Goal: Task Accomplishment & Management: Manage account settings

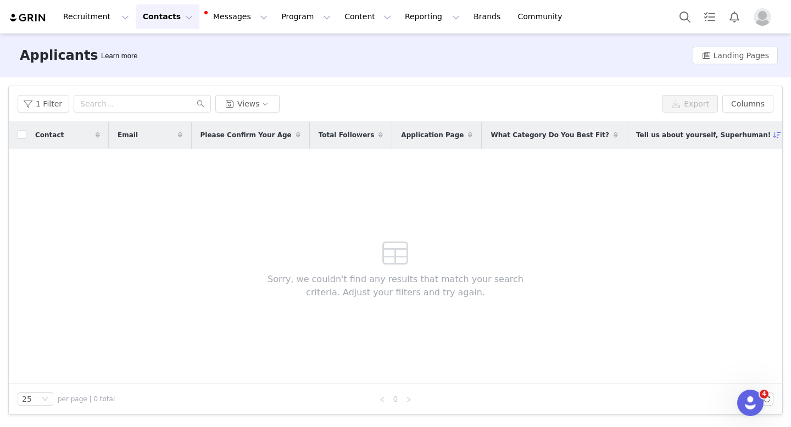
click at [150, 12] on button "Contacts Contacts" at bounding box center [167, 16] width 63 height 25
click at [160, 43] on p "Creators" at bounding box center [153, 49] width 33 height 12
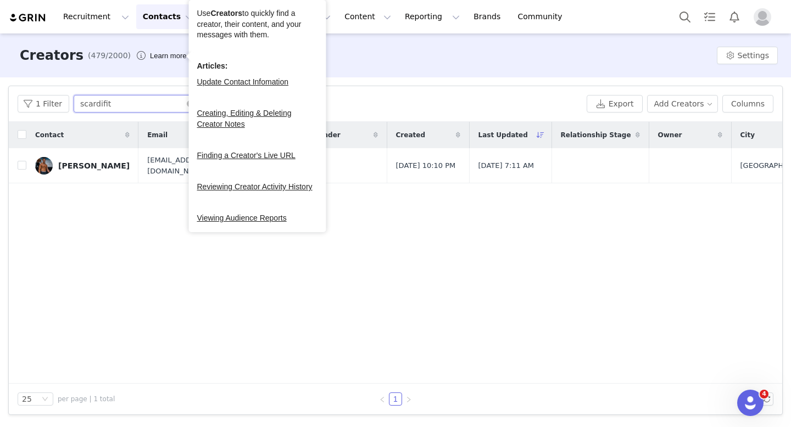
click at [123, 108] on input "scardifit" at bounding box center [142, 104] width 137 height 18
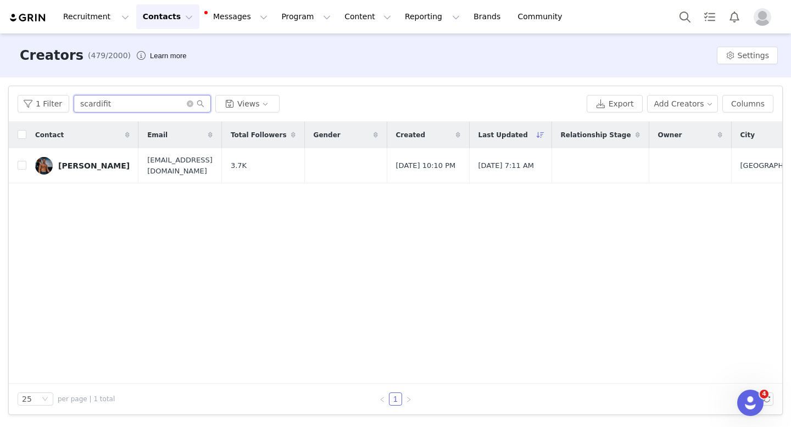
paste input "renatolifts"
type input "renatolifts"
click at [101, 157] on link "Renato DiBonaventura" at bounding box center [82, 166] width 94 height 18
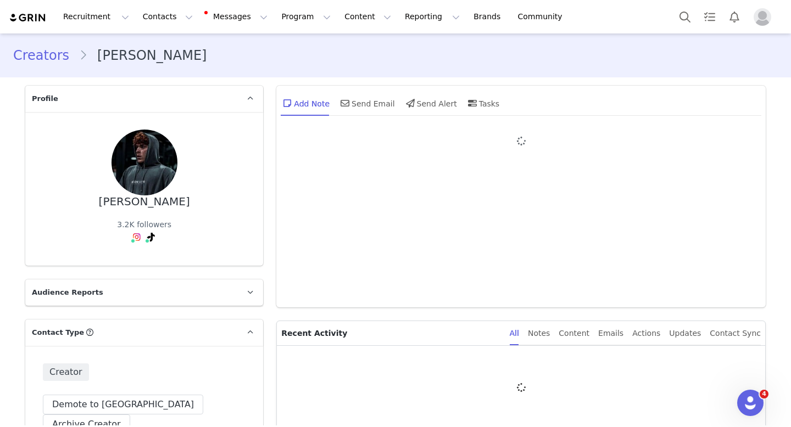
type input "+1 ([GEOGRAPHIC_DATA])"
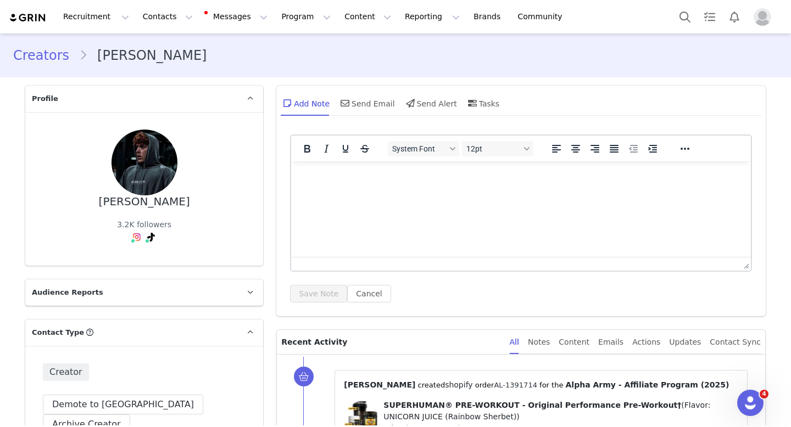
click at [494, 385] on link "AL-1391714" at bounding box center [515, 385] width 43 height 8
click at [146, 18] on button "Contacts Contacts" at bounding box center [167, 16] width 63 height 25
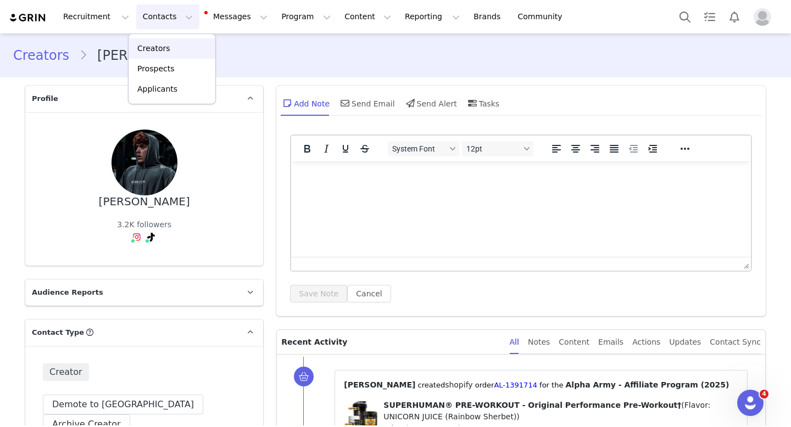
click at [159, 46] on p "Creators" at bounding box center [153, 49] width 33 height 12
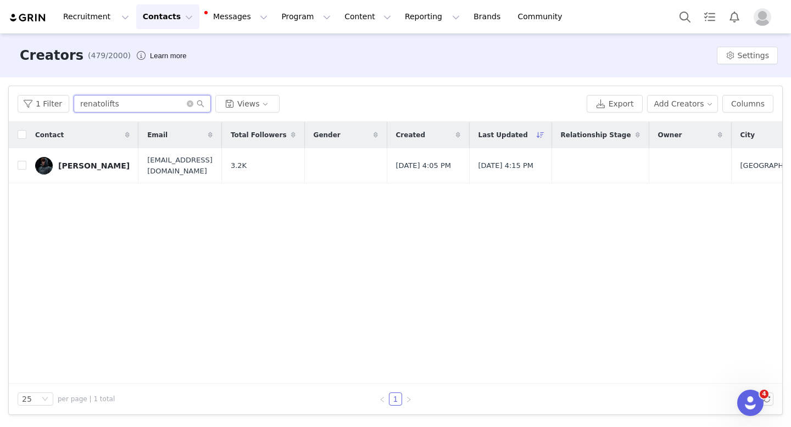
click at [129, 108] on input "renatolifts" at bounding box center [142, 104] width 137 height 18
paste input "SAUCY"
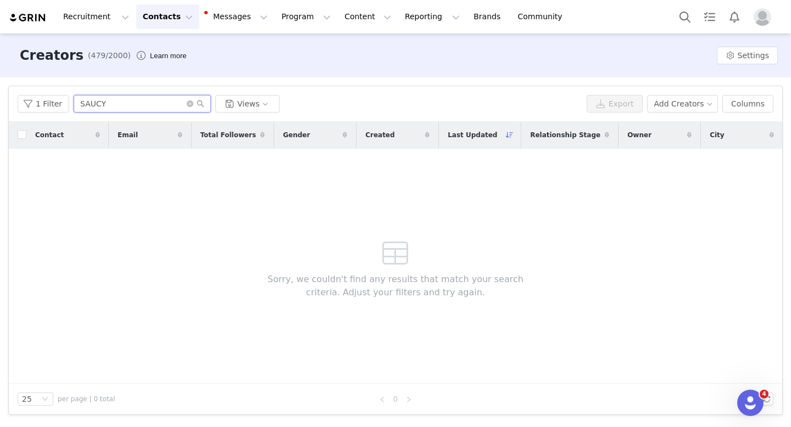
click at [98, 105] on input "SAUCY" at bounding box center [142, 104] width 137 height 18
type input "SAUCEY"
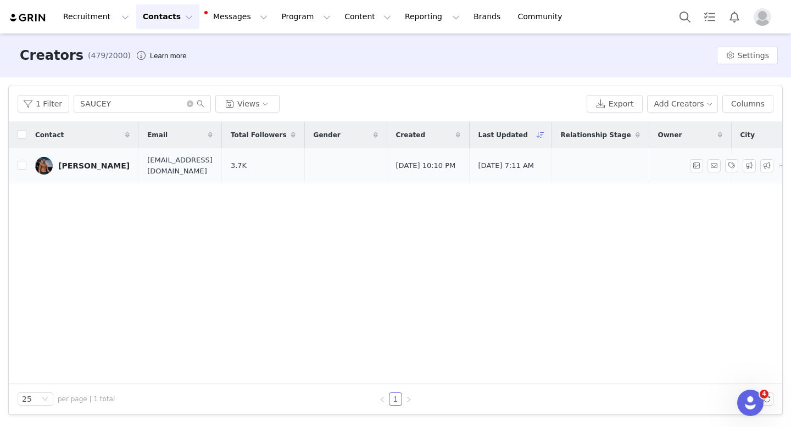
click at [87, 164] on div "Michael Scardina" at bounding box center [93, 165] width 71 height 9
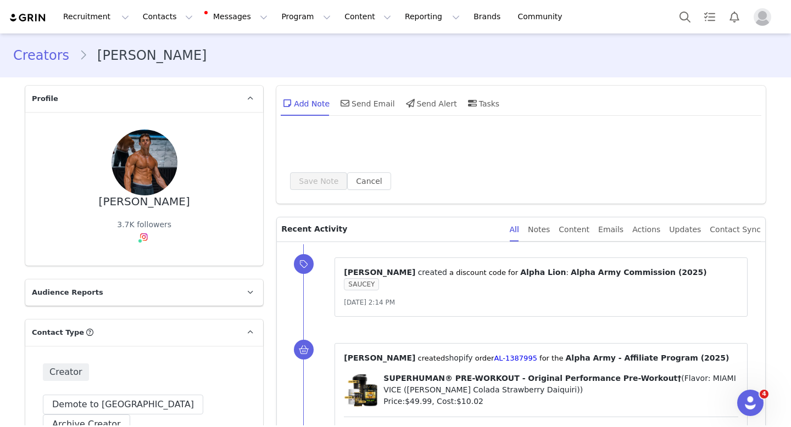
type input "+1 ([GEOGRAPHIC_DATA])"
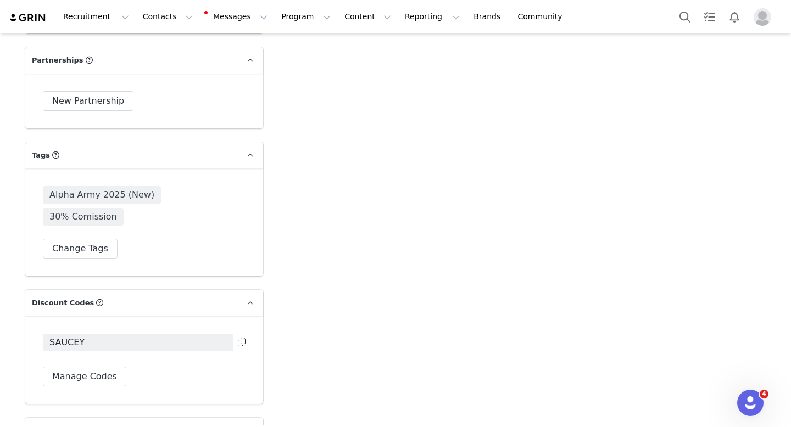
scroll to position [2914, 0]
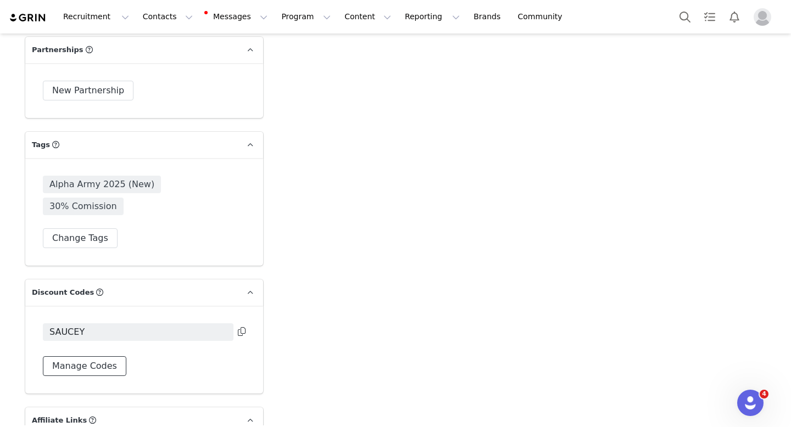
click at [67, 356] on button "Manage Codes" at bounding box center [84, 366] width 83 height 20
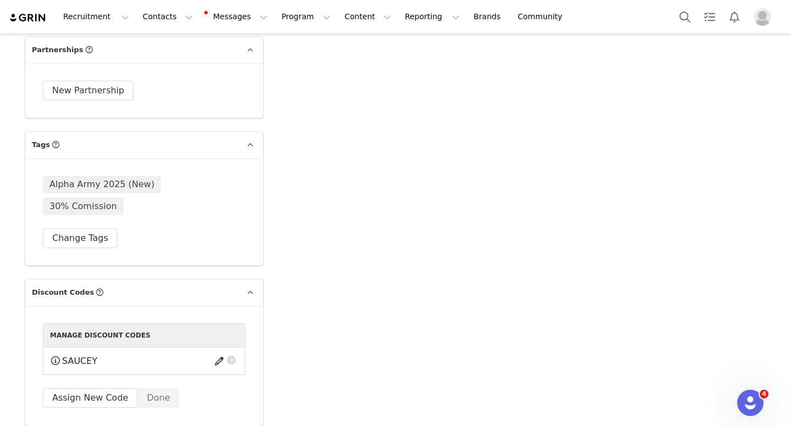
click at [215, 352] on button "button" at bounding box center [221, 361] width 15 height 18
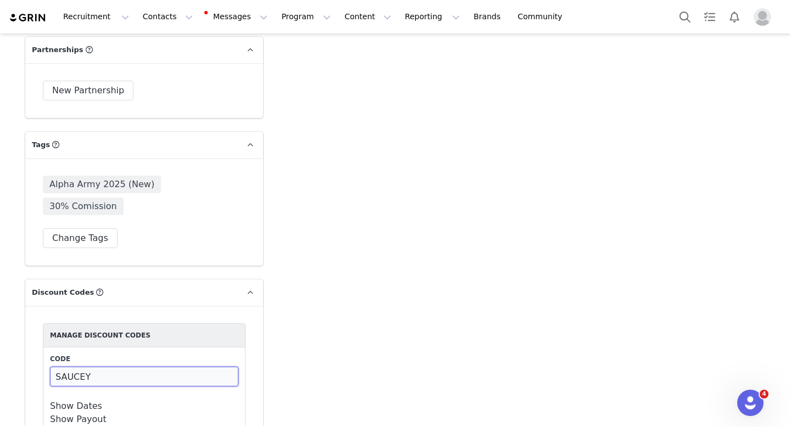
click at [82, 367] on input "SAUCEY" at bounding box center [144, 377] width 188 height 20
type input "SAUCY"
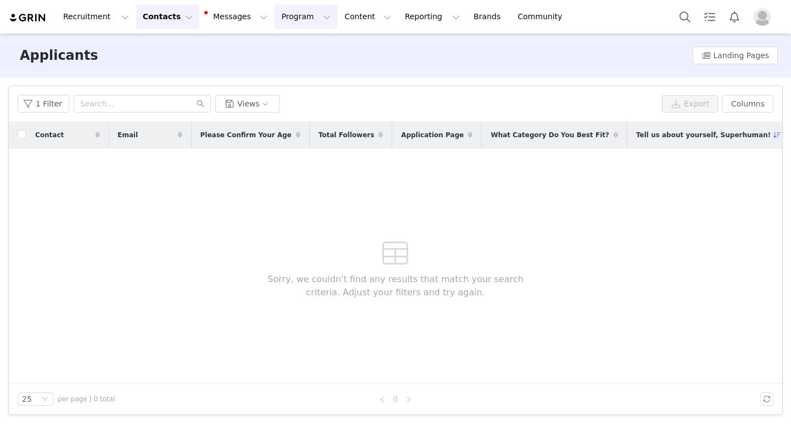
click at [275, 18] on button "Program Program" at bounding box center [306, 16] width 63 height 25
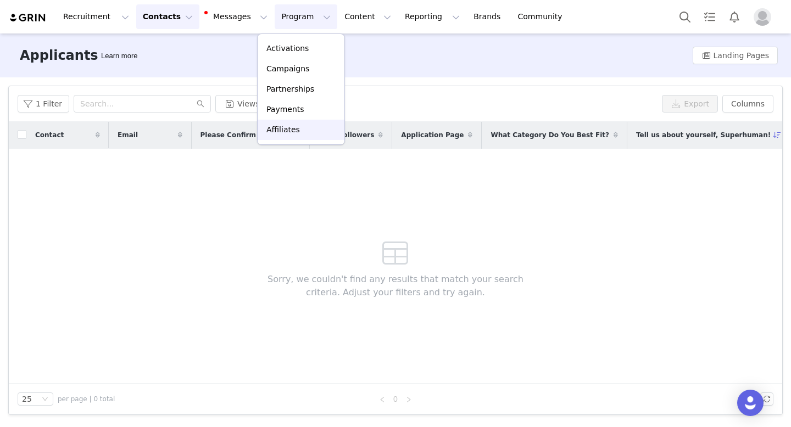
click at [281, 137] on link "Affiliates" at bounding box center [301, 130] width 87 height 20
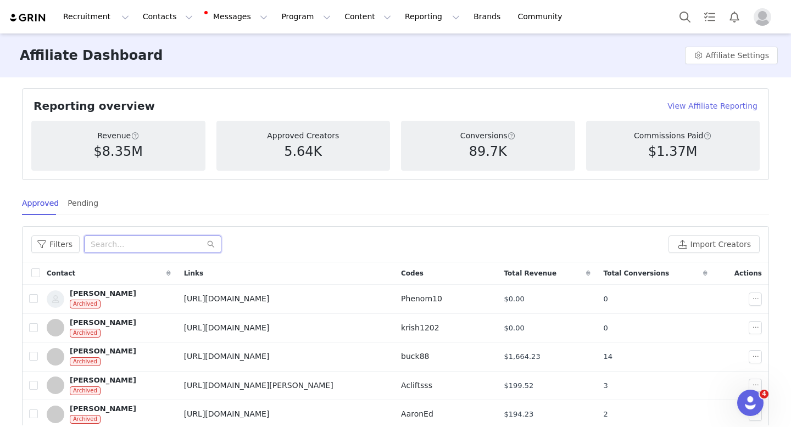
click at [180, 244] on input "text" at bounding box center [152, 245] width 137 height 18
type input "[PERSON_NAME]"
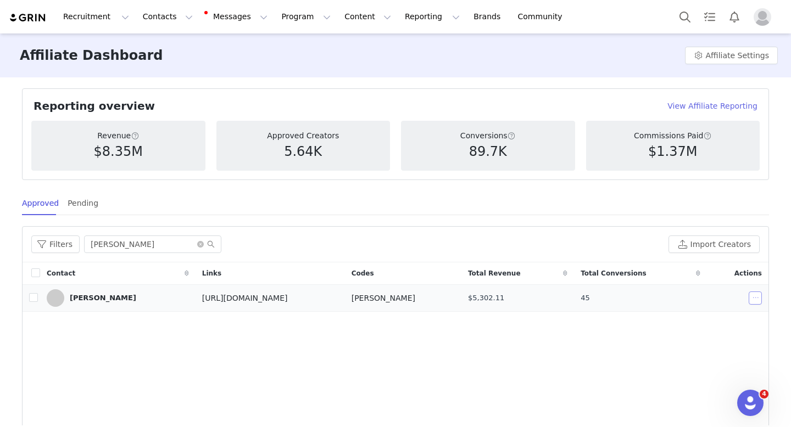
click at [753, 296] on button "button" at bounding box center [754, 298] width 13 height 13
click at [725, 315] on span "Make Payments" at bounding box center [704, 318] width 60 height 12
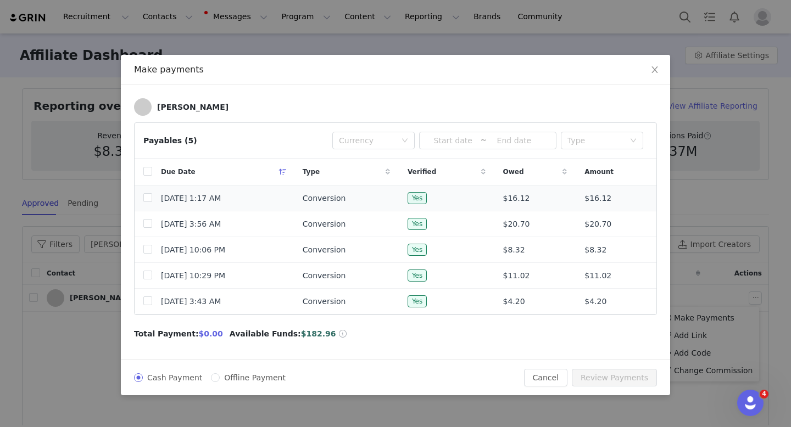
click at [221, 198] on span "May 6, 2024 1:17 AM" at bounding box center [191, 199] width 60 height 12
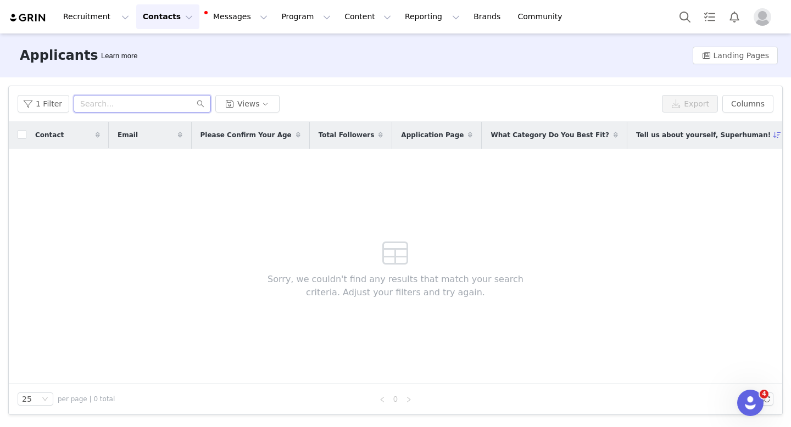
click at [147, 97] on input "text" at bounding box center [142, 104] width 137 height 18
type input "[PERSON_NAME]"
click at [32, 101] on button "1 Filter" at bounding box center [44, 104] width 52 height 18
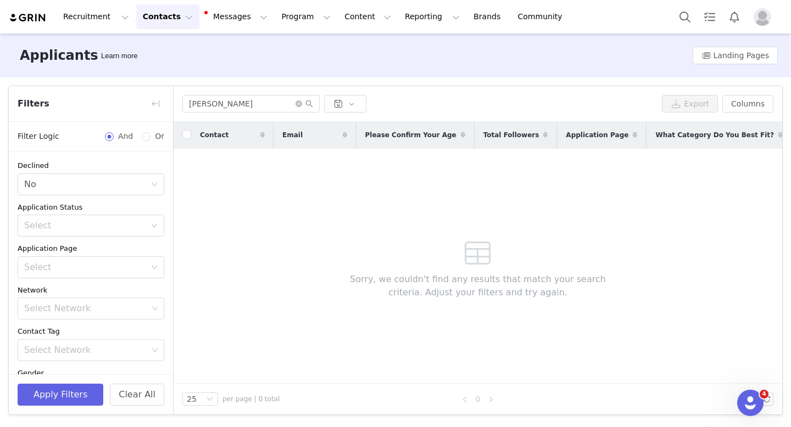
click at [145, 18] on button "Contacts Contacts" at bounding box center [167, 16] width 63 height 25
click at [156, 47] on p "Creators" at bounding box center [153, 49] width 33 height 12
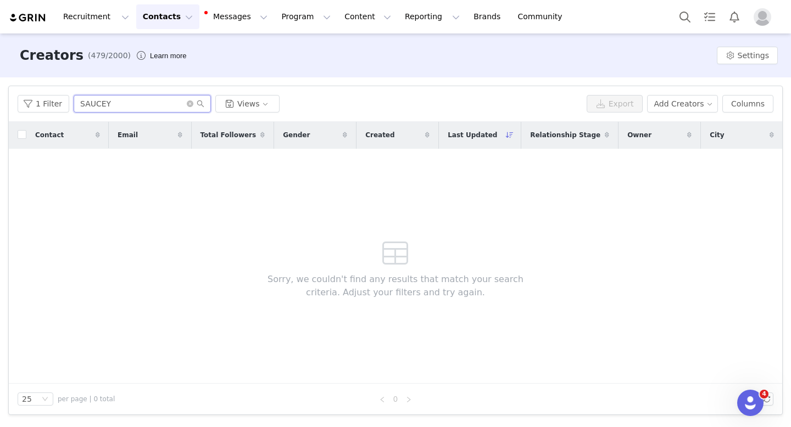
click at [144, 108] on input "SAUCEY" at bounding box center [142, 104] width 137 height 18
type input "[PERSON_NAME]"
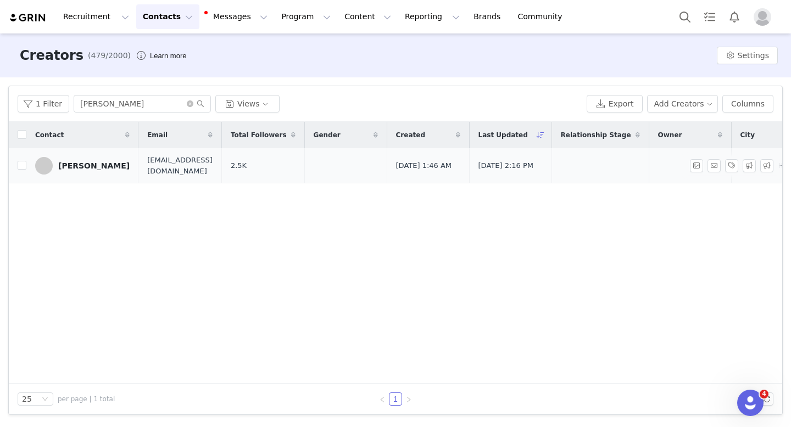
click at [77, 170] on div "[PERSON_NAME]" at bounding box center [93, 165] width 71 height 9
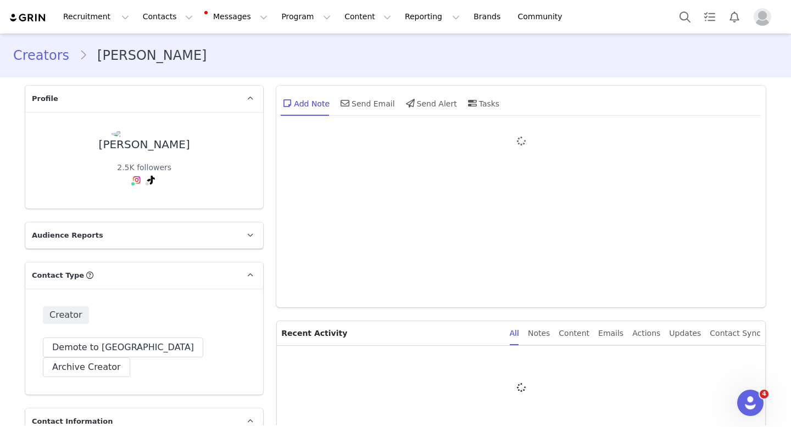
type input "+1 ([GEOGRAPHIC_DATA])"
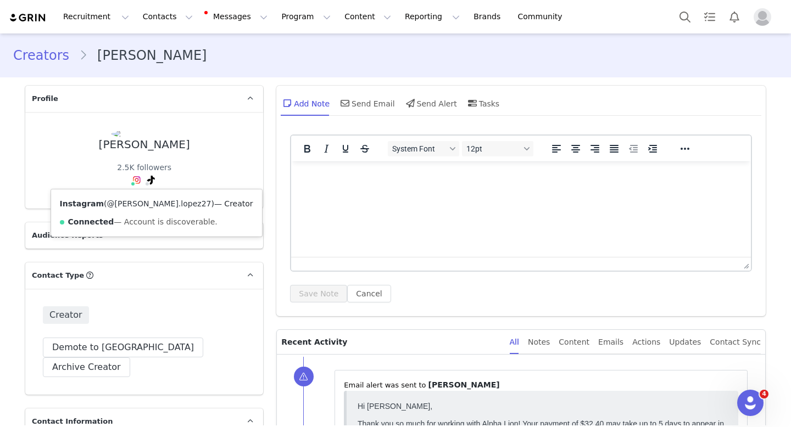
click at [130, 203] on link "@[PERSON_NAME].lopez27" at bounding box center [159, 203] width 104 height 9
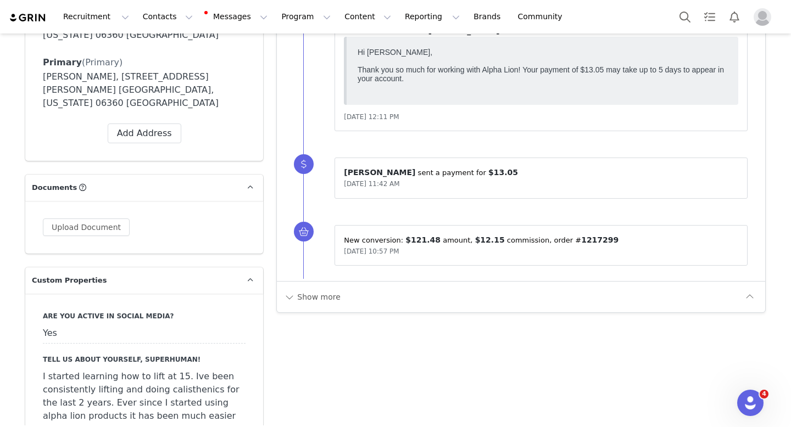
scroll to position [904, 0]
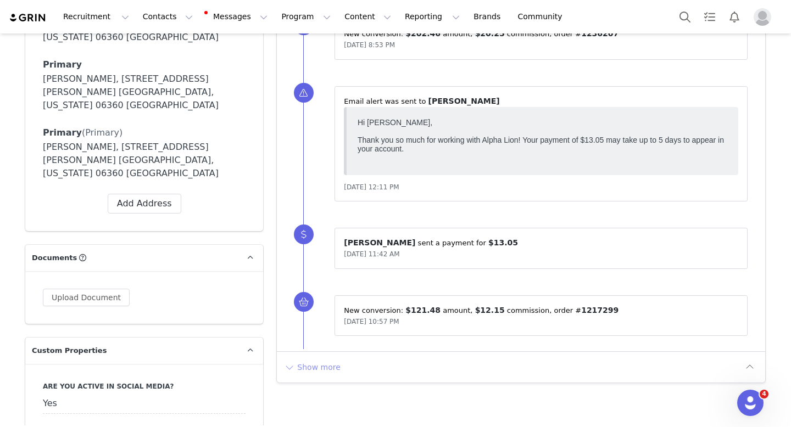
click at [326, 363] on button "Show more" at bounding box center [312, 368] width 58 height 18
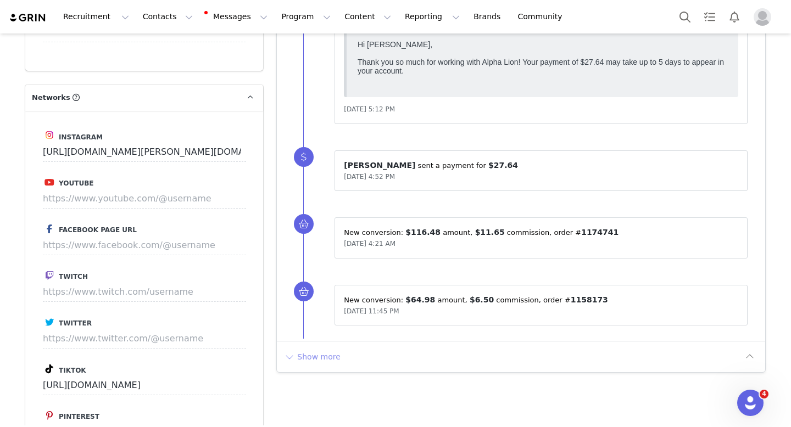
scroll to position [1926, 0]
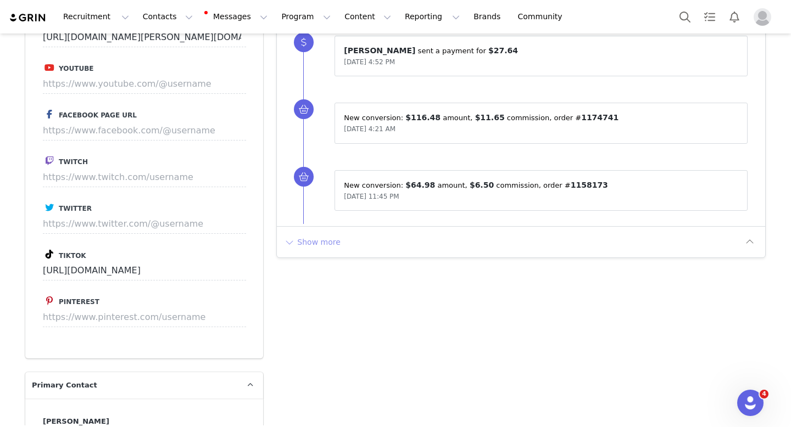
click at [322, 247] on button "Show more" at bounding box center [312, 242] width 58 height 18
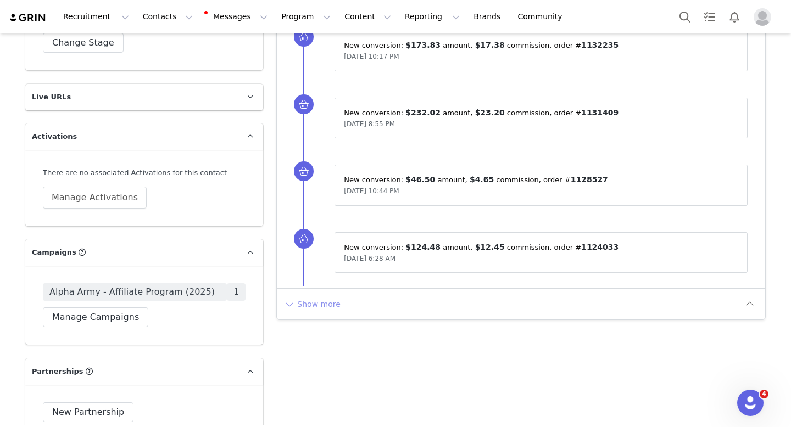
scroll to position [2676, 0]
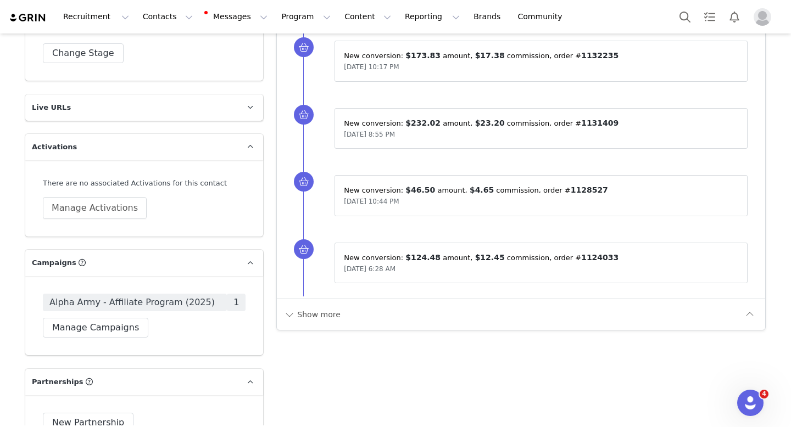
click at [287, 303] on div "Show more" at bounding box center [521, 314] width 488 height 31
click at [309, 311] on button "Show more" at bounding box center [312, 315] width 58 height 18
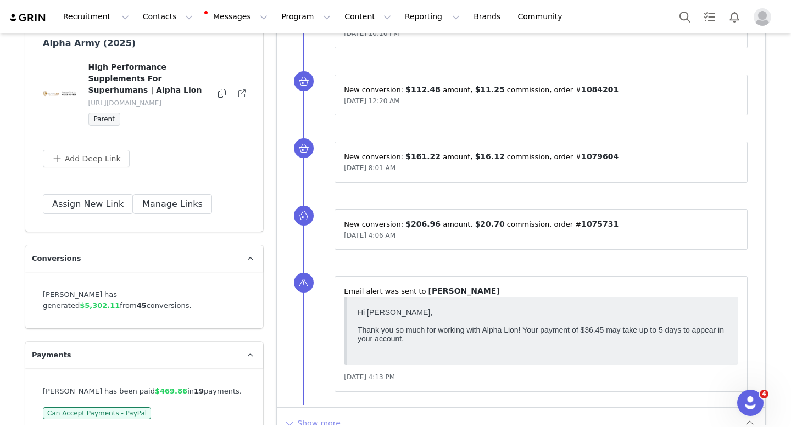
scroll to position [3411, 0]
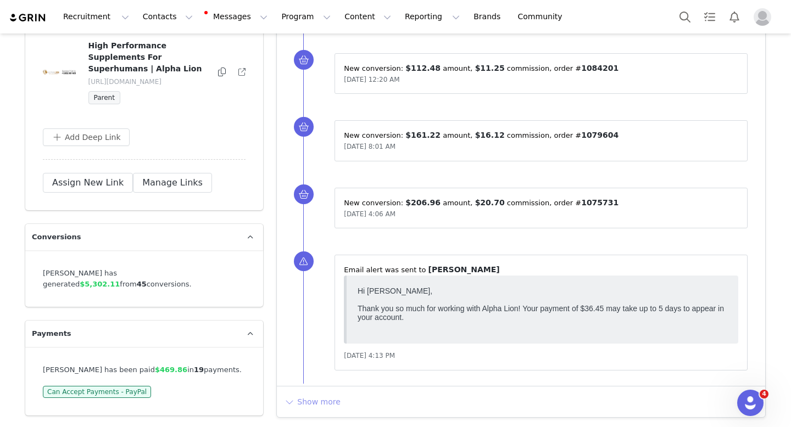
click at [319, 401] on button "Show more" at bounding box center [312, 402] width 58 height 18
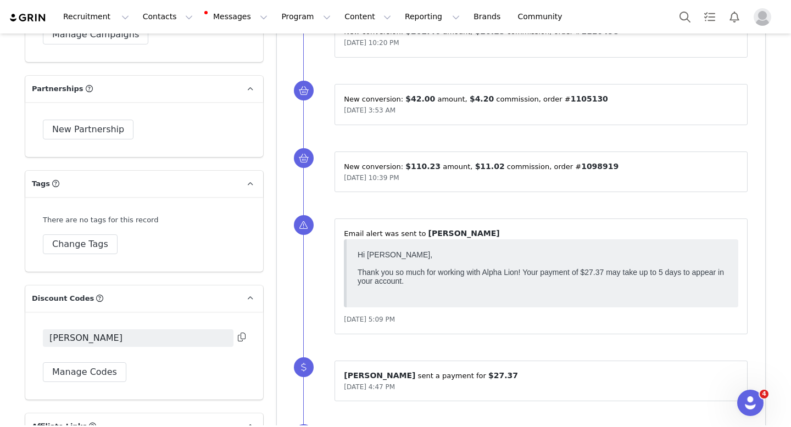
scroll to position [2972, 0]
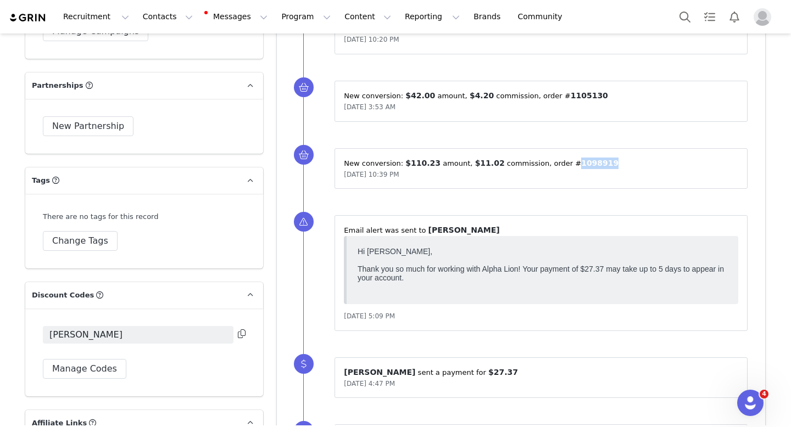
drag, startPoint x: 597, startPoint y: 165, endPoint x: 557, endPoint y: 164, distance: 39.5
click at [557, 165] on p "New conversion: ⁨ $110.23 ⁩ amount⁨, ⁨ $11.02 ⁩ commission⁩⁨, order #⁨ 1098919 …" at bounding box center [541, 164] width 394 height 12
copy span "1098919"
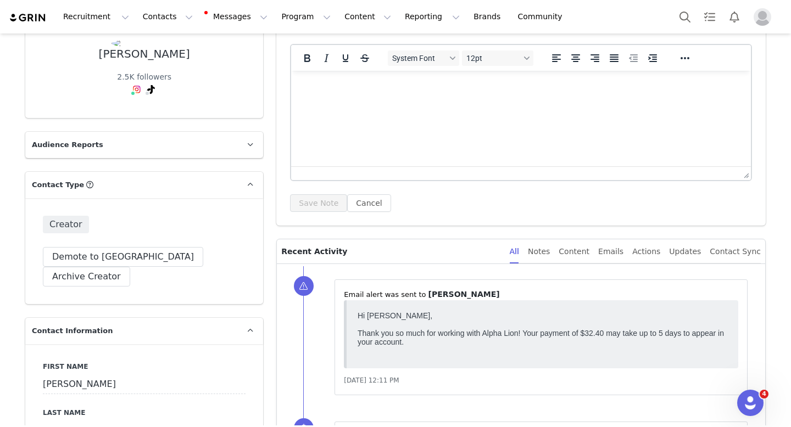
scroll to position [0, 0]
